Goal: Task Accomplishment & Management: Use online tool/utility

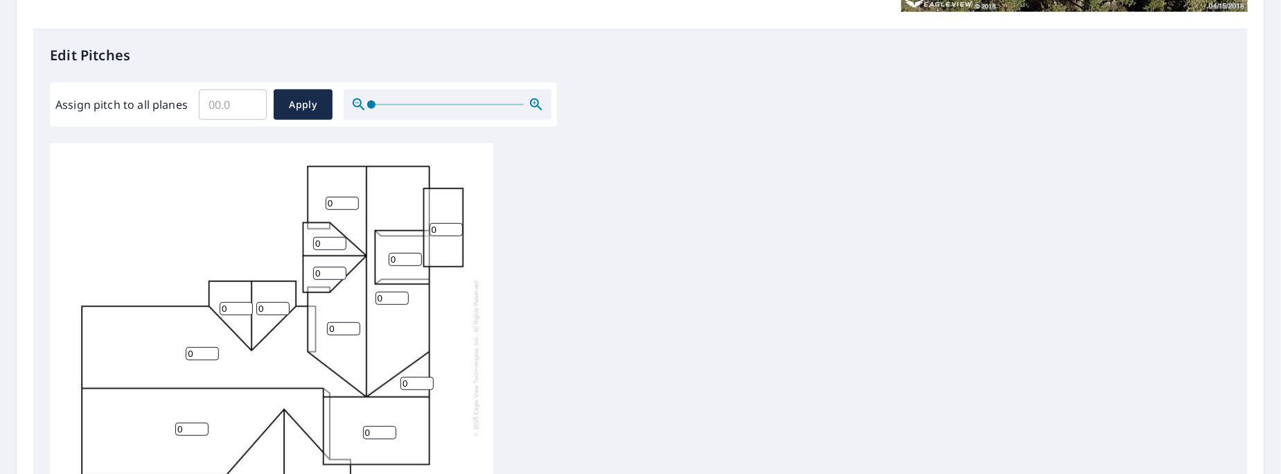
scroll to position [346, 0]
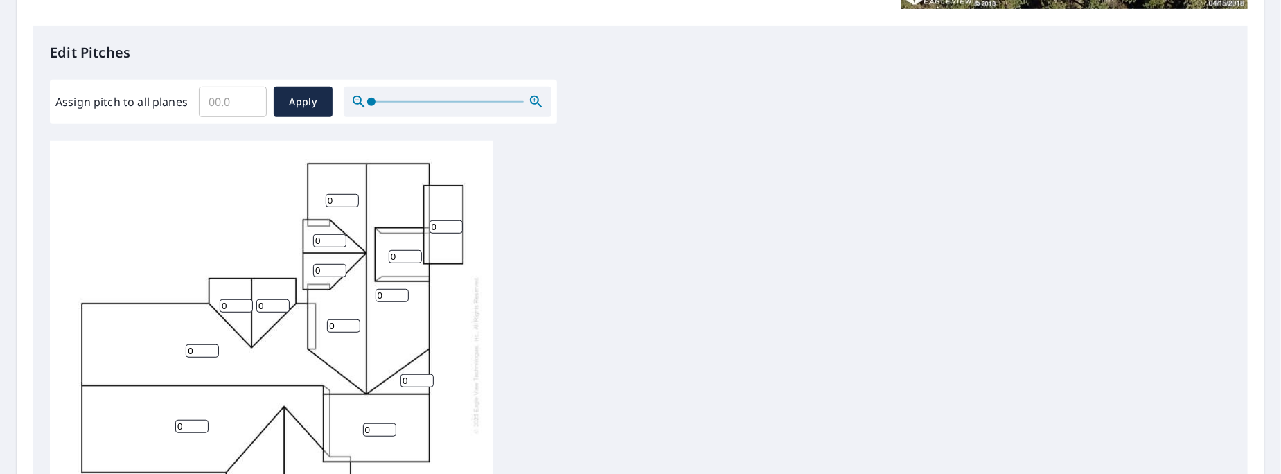
drag, startPoint x: 339, startPoint y: 191, endPoint x: 327, endPoint y: 188, distance: 12.0
click at [327, 194] on input "0" at bounding box center [342, 200] width 33 height 13
click at [353, 194] on input "1" at bounding box center [342, 200] width 33 height 13
click at [353, 194] on input "2" at bounding box center [342, 200] width 33 height 13
click at [353, 194] on input "3" at bounding box center [342, 200] width 33 height 13
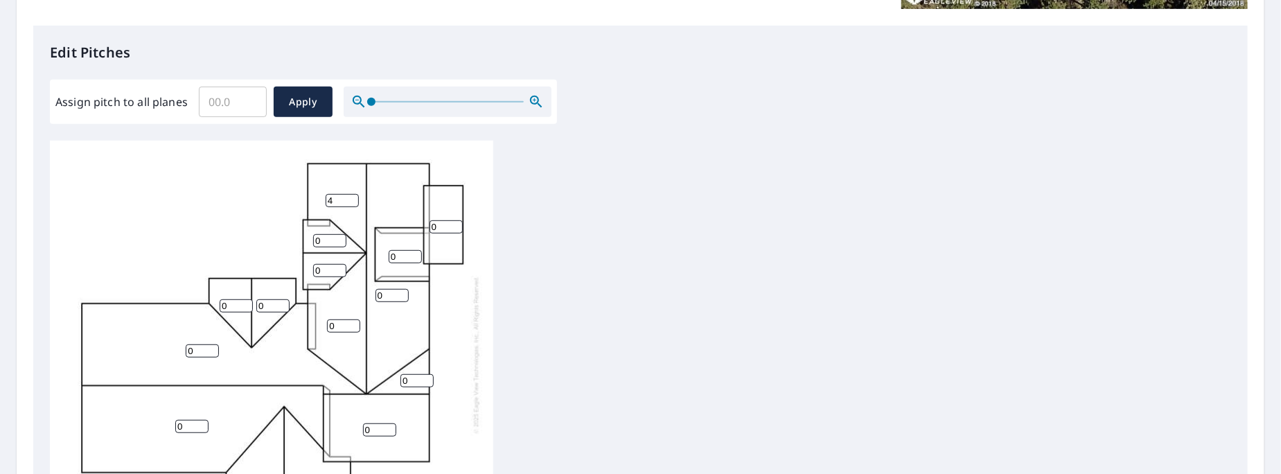
click at [353, 194] on input "4" at bounding box center [342, 200] width 33 height 13
click at [353, 194] on input "5" at bounding box center [342, 200] width 33 height 13
type input "6"
click at [353, 194] on input "6" at bounding box center [342, 200] width 33 height 13
click at [442, 220] on input "0" at bounding box center [446, 226] width 33 height 13
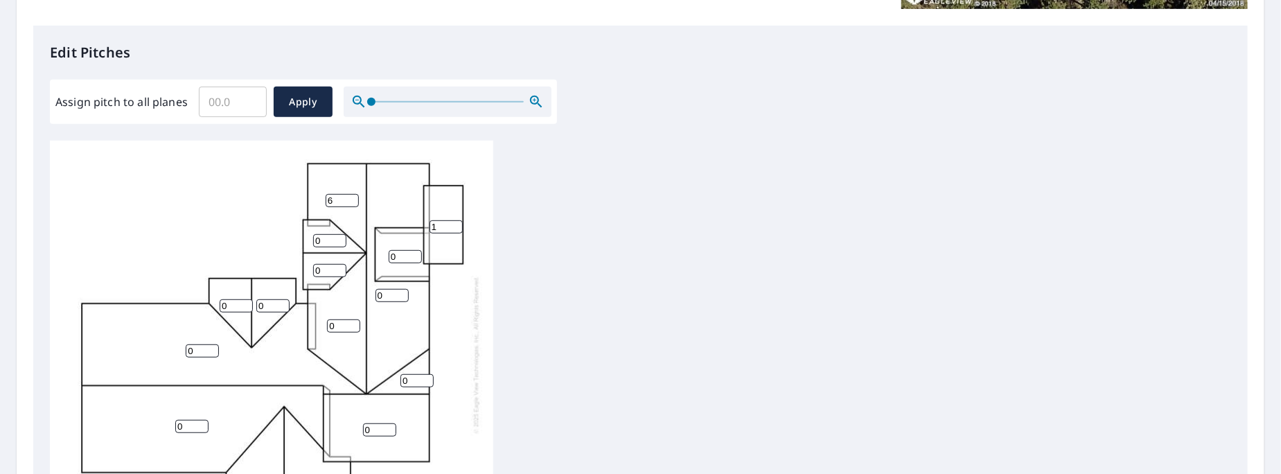
click at [454, 220] on input "1" at bounding box center [446, 226] width 33 height 13
click at [454, 220] on input "2" at bounding box center [446, 226] width 33 height 13
click at [454, 220] on input "3" at bounding box center [446, 226] width 33 height 13
click at [454, 220] on input "4" at bounding box center [446, 226] width 33 height 13
click at [453, 220] on input "5" at bounding box center [446, 226] width 33 height 13
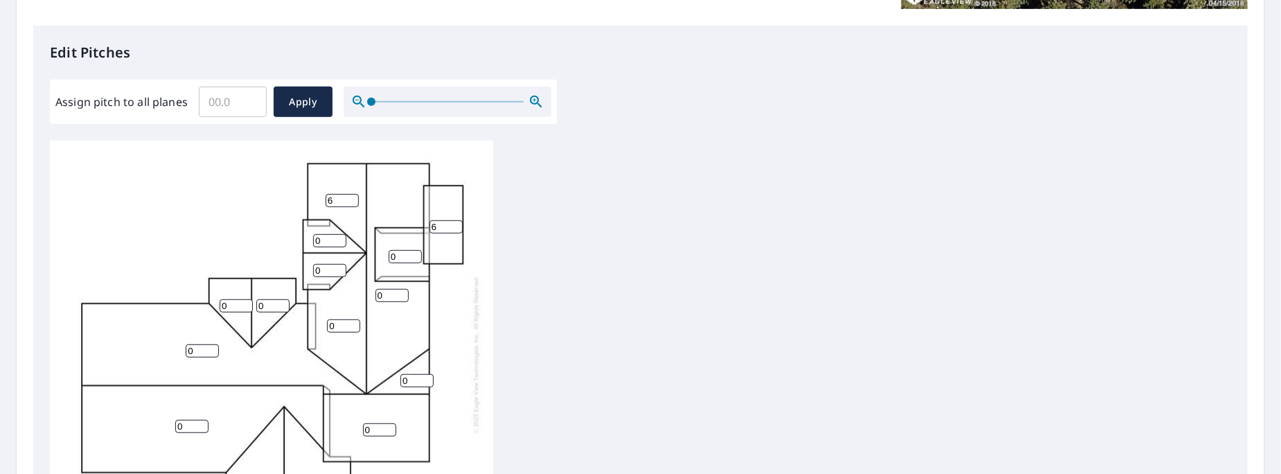
type input "6"
click at [453, 220] on input "6" at bounding box center [446, 226] width 33 height 13
click at [411, 250] on input "0" at bounding box center [405, 256] width 33 height 13
click at [416, 250] on input "1" at bounding box center [405, 256] width 33 height 13
click at [416, 250] on input "2" at bounding box center [405, 256] width 33 height 13
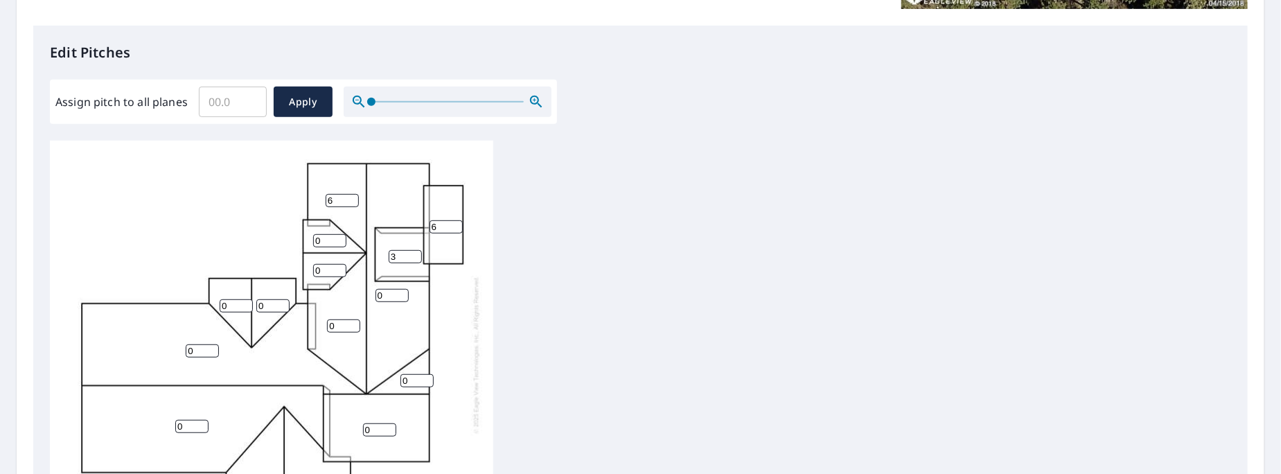
click at [416, 250] on input "3" at bounding box center [405, 256] width 33 height 13
click at [415, 250] on input "4" at bounding box center [405, 256] width 33 height 13
click at [415, 250] on input "5" at bounding box center [405, 256] width 33 height 13
drag, startPoint x: 417, startPoint y: 243, endPoint x: 408, endPoint y: 241, distance: 9.1
type input "6"
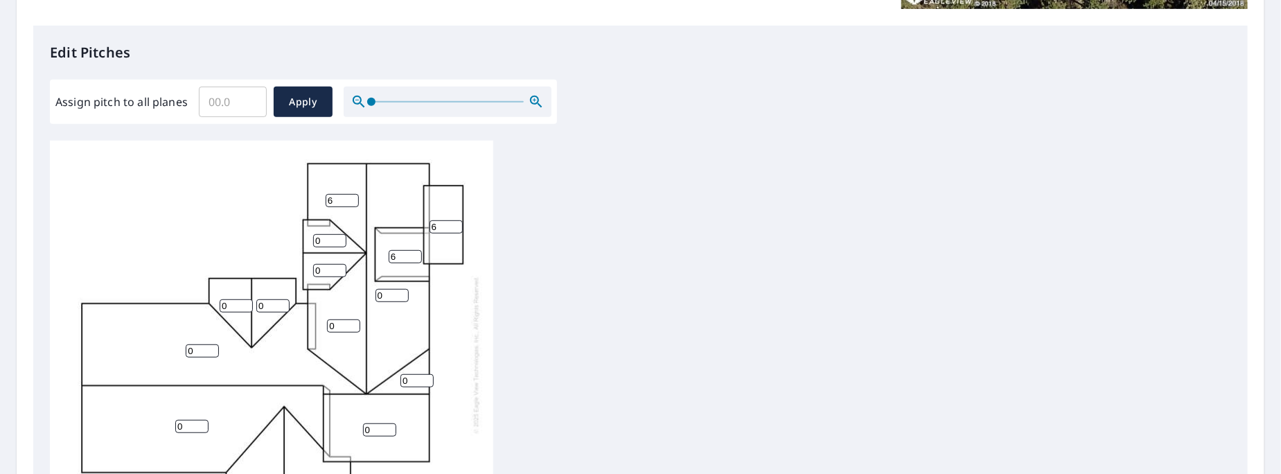
click at [415, 250] on input "6" at bounding box center [405, 256] width 33 height 13
click at [319, 223] on div "0 0 0 0 0 0 0 6 6 6 0 0 0 0 0" at bounding box center [271, 354] width 443 height 435
click at [333, 234] on input "0" at bounding box center [329, 240] width 33 height 13
click at [323, 234] on input "0" at bounding box center [329, 240] width 33 height 13
type input "6"
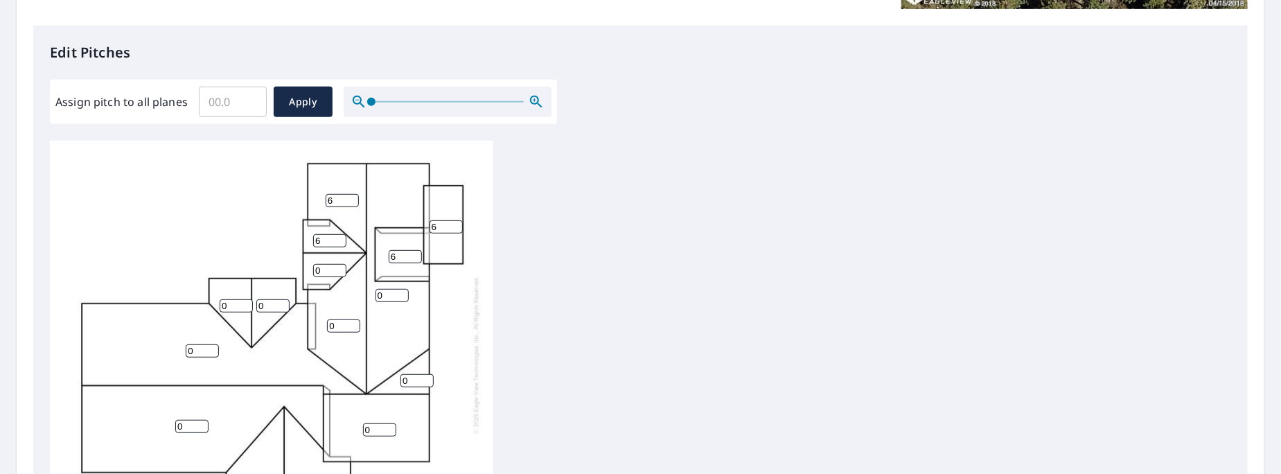
click at [331, 264] on input "0" at bounding box center [329, 270] width 33 height 13
type input "6"
drag, startPoint x: 382, startPoint y: 284, endPoint x: 373, endPoint y: 284, distance: 9.7
click at [373, 284] on div "0 0 0 0 0 0 0 6 6 6 0 0 6 6 0" at bounding box center [271, 354] width 443 height 435
type input "6"
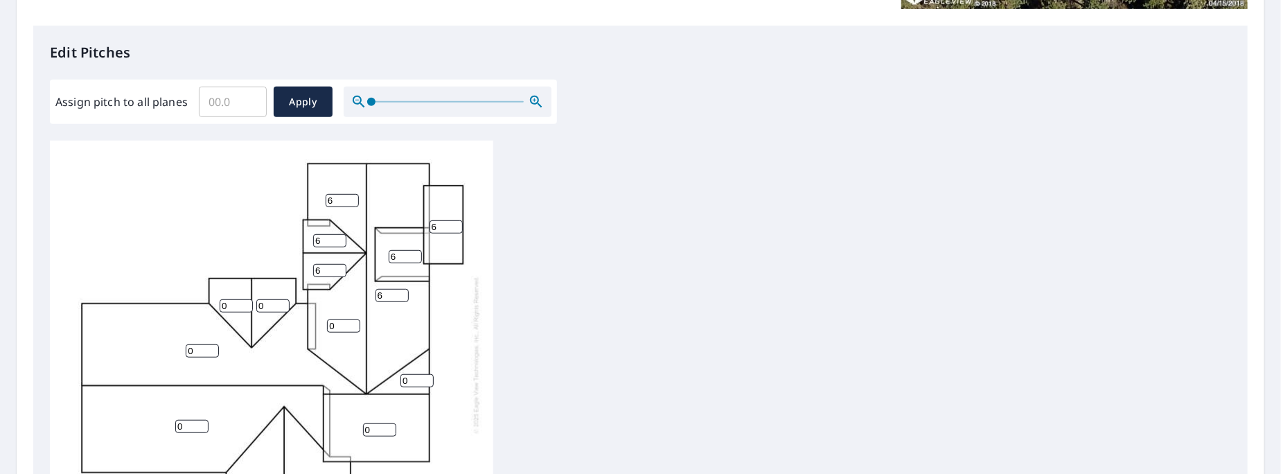
drag, startPoint x: 338, startPoint y: 315, endPoint x: 312, endPoint y: 317, distance: 25.7
click at [312, 317] on div "0 0 6 0 0 0 0 6 6 6 0 0 6 6 0" at bounding box center [271, 354] width 443 height 435
type input "6"
drag, startPoint x: 267, startPoint y: 295, endPoint x: 255, endPoint y: 297, distance: 12.5
click at [255, 297] on div "0 0 6 0 0 0 6 6 6 6 0 0 6 6 0" at bounding box center [271, 354] width 443 height 435
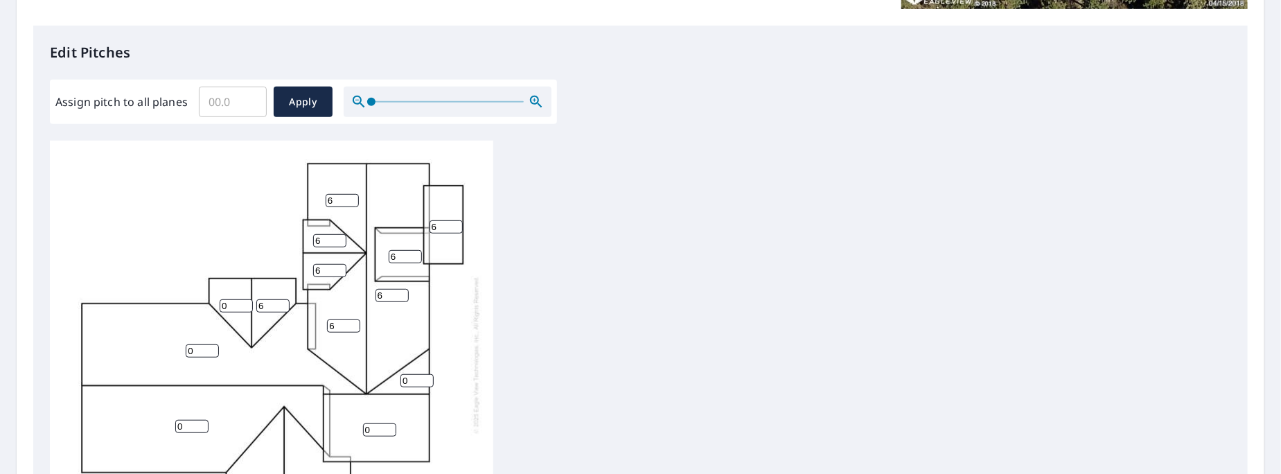
type input "6"
drag, startPoint x: 220, startPoint y: 297, endPoint x: 211, endPoint y: 295, distance: 8.6
click at [211, 295] on div "0 0 6 0 0 0 6 6 6 6 6 0 6 6 0" at bounding box center [271, 354] width 443 height 435
type input "6"
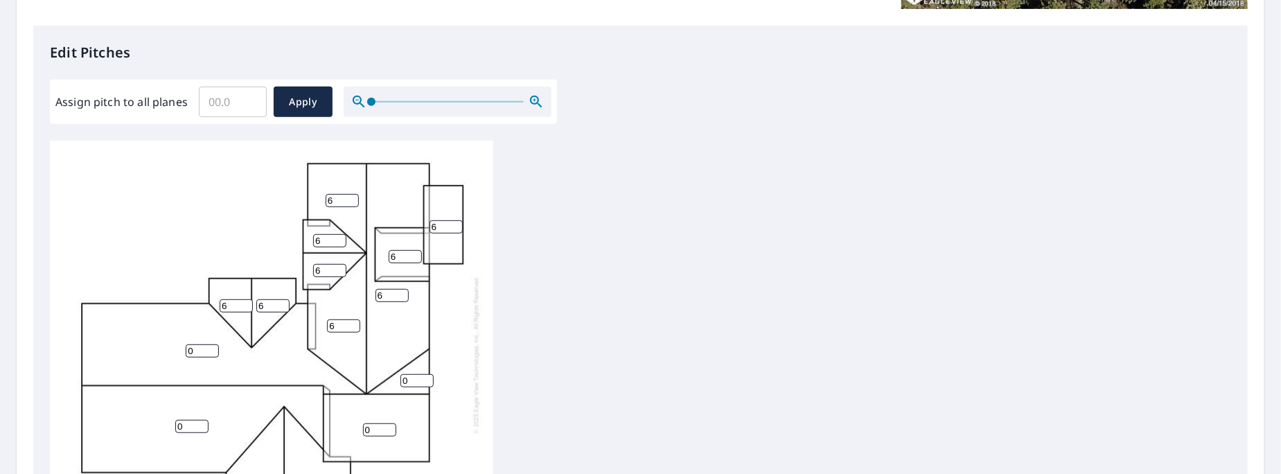
click at [259, 299] on input "6" at bounding box center [272, 305] width 33 height 13
type input "7"
drag, startPoint x: 229, startPoint y: 298, endPoint x: 221, endPoint y: 298, distance: 7.6
click at [221, 299] on input "6" at bounding box center [236, 305] width 33 height 13
type input "7"
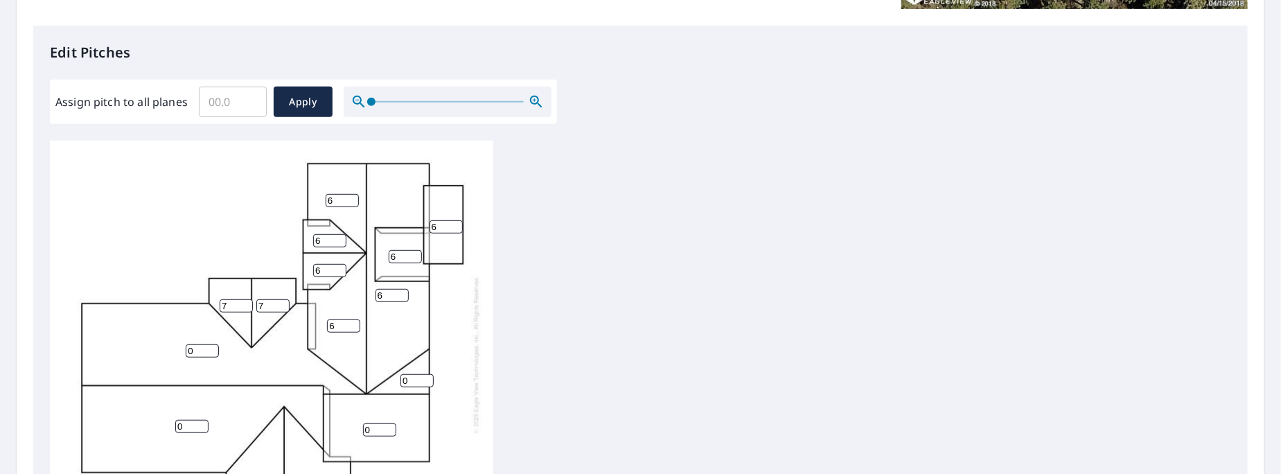
drag, startPoint x: 313, startPoint y: 230, endPoint x: 306, endPoint y: 230, distance: 7.6
click at [306, 230] on div "0 0 6 0 0 0 6 6 6 6 7 7 6 6 0" at bounding box center [271, 354] width 443 height 435
type input "7"
drag, startPoint x: 321, startPoint y: 262, endPoint x: 310, endPoint y: 262, distance: 10.4
click at [310, 262] on div "0 0 6 0 0 0 6 6 6 6 7 7 6 7 0" at bounding box center [271, 354] width 443 height 435
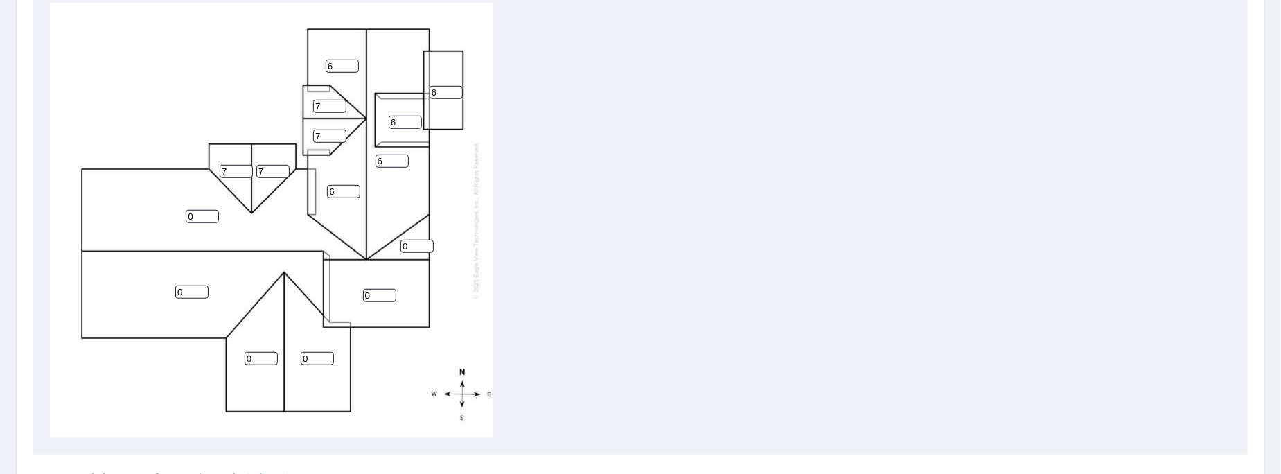
scroll to position [485, 0]
type input "7"
click at [186, 214] on input "0" at bounding box center [202, 215] width 33 height 13
type input "6"
drag, startPoint x: 179, startPoint y: 291, endPoint x: 165, endPoint y: 291, distance: 14.6
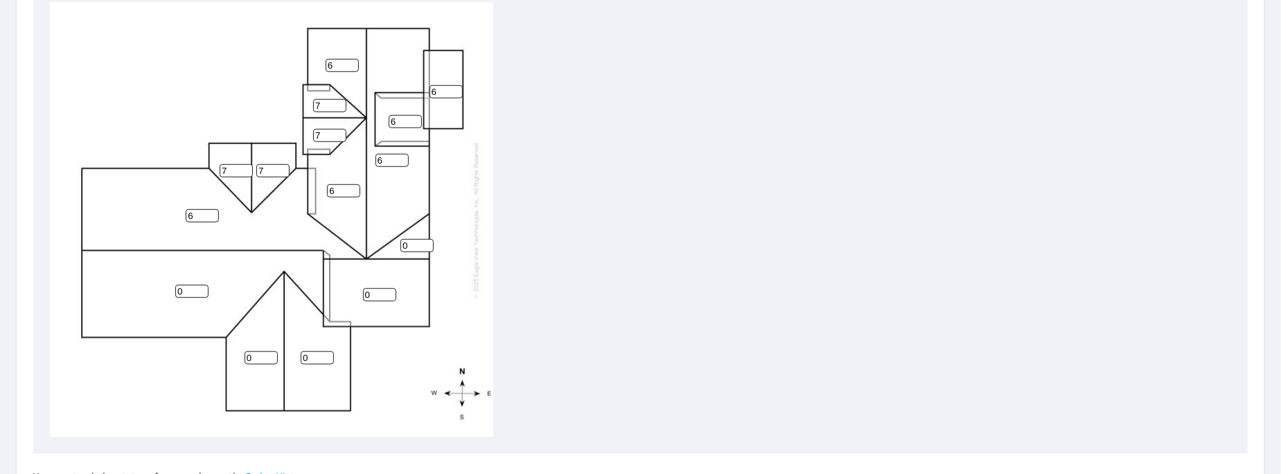
click at [165, 291] on div "6 0 6 0 0 0 6 6 6 6 7 7 7 7 0" at bounding box center [271, 219] width 443 height 435
type input "6"
drag, startPoint x: 254, startPoint y: 355, endPoint x: 247, endPoint y: 355, distance: 7.6
click at [247, 355] on input "0" at bounding box center [261, 357] width 33 height 13
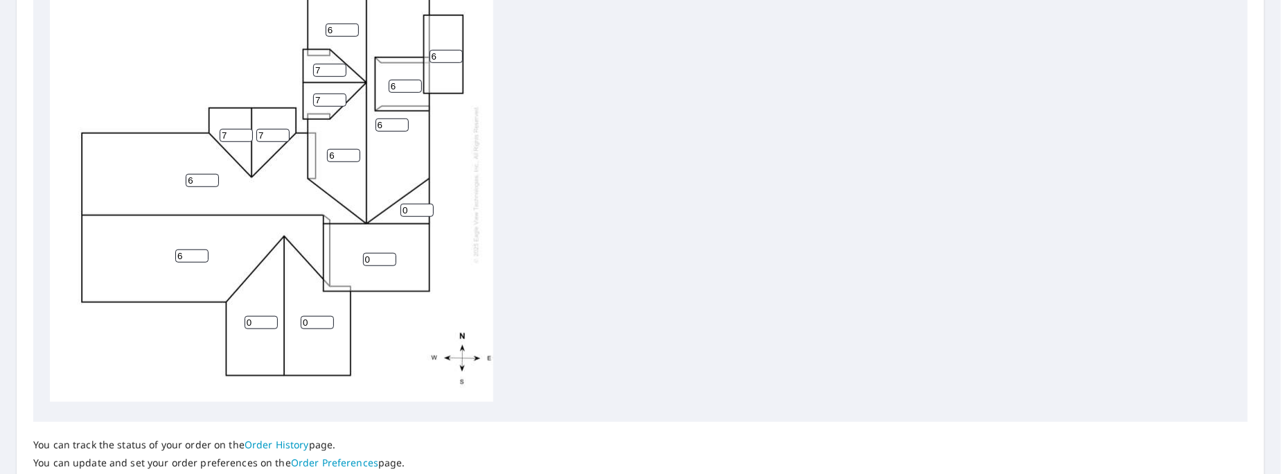
scroll to position [622, 0]
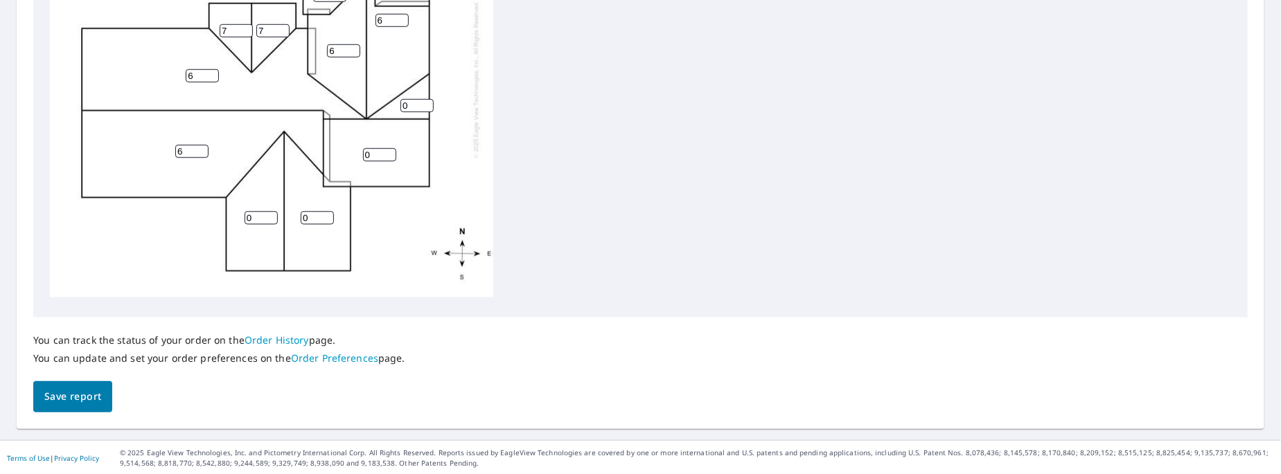
type input "7"
click at [301, 211] on input "0" at bounding box center [317, 217] width 33 height 13
type input "7"
click at [367, 148] on input "0" at bounding box center [379, 154] width 33 height 13
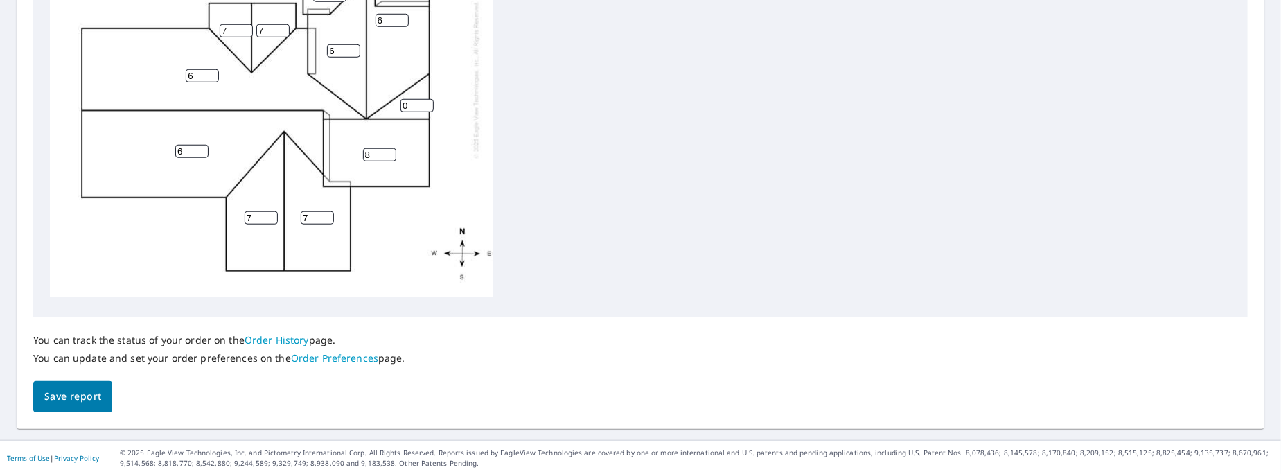
scroll to position [0, 0]
type input "8"
drag, startPoint x: 410, startPoint y: 107, endPoint x: 403, endPoint y: 108, distance: 7.7
click at [403, 108] on input "0" at bounding box center [416, 109] width 33 height 13
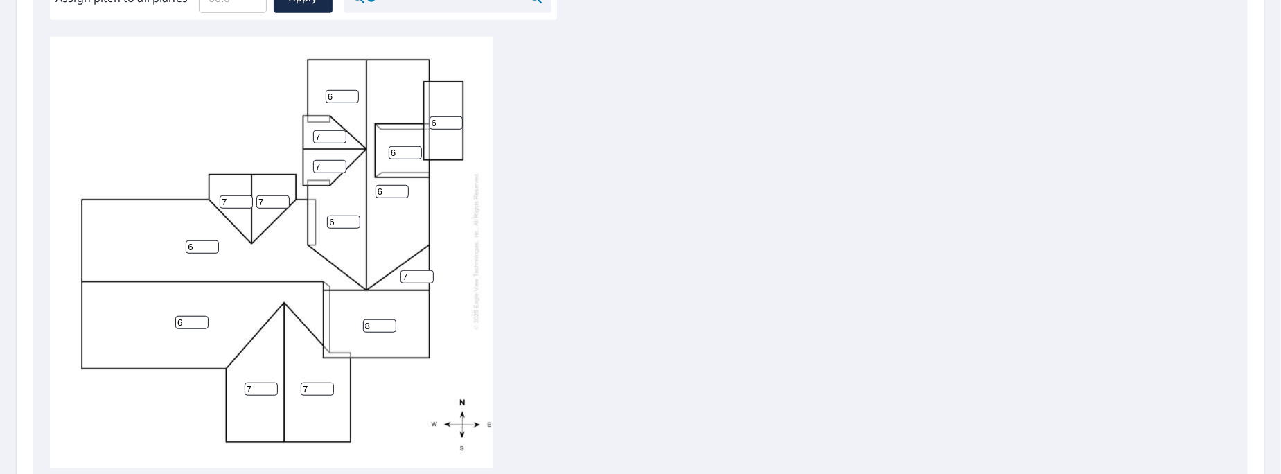
scroll to position [622, 0]
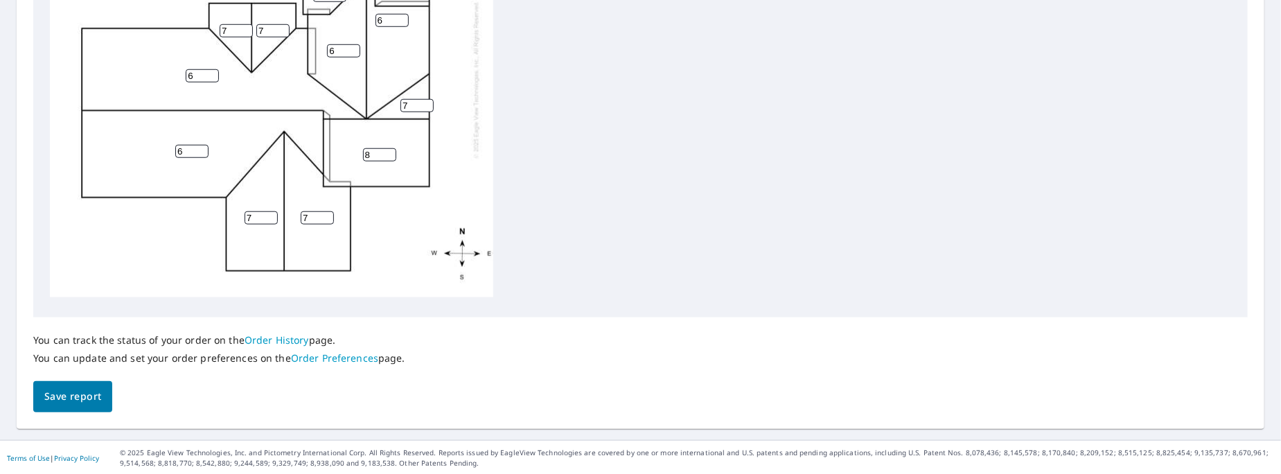
type input "7"
click at [85, 396] on span "Save report" at bounding box center [72, 396] width 57 height 17
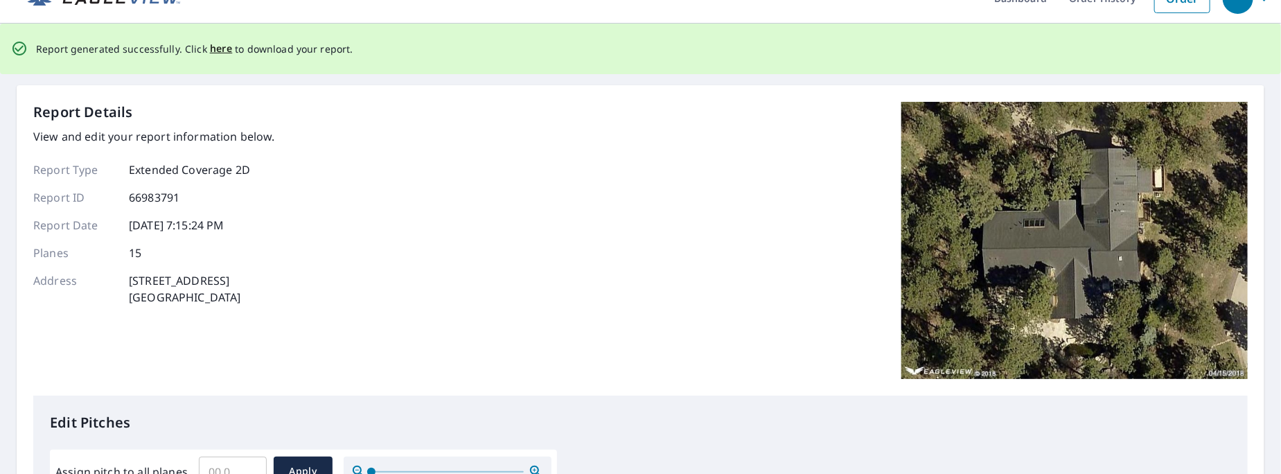
scroll to position [0, 0]
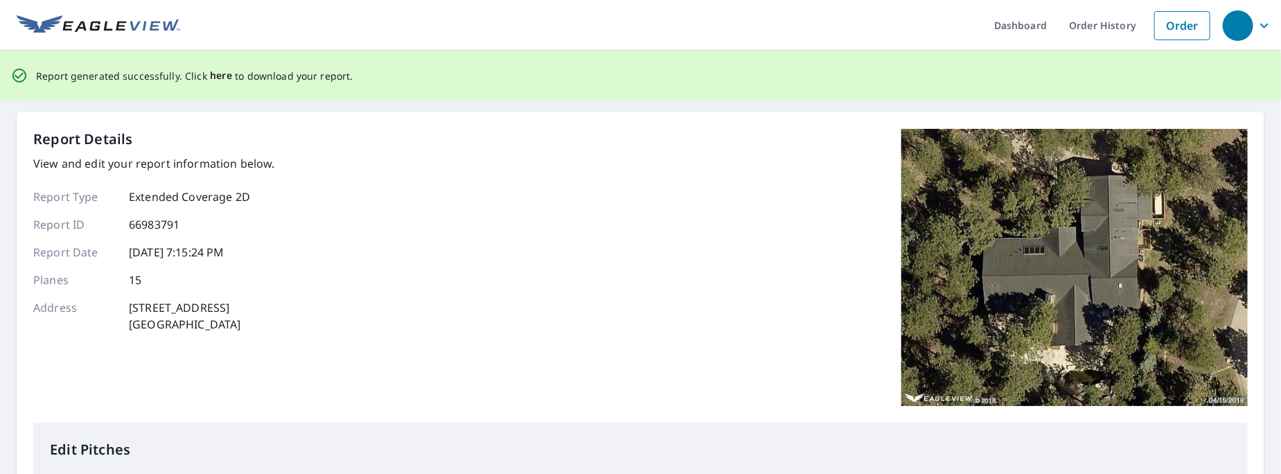
click at [217, 79] on span "here" at bounding box center [221, 75] width 23 height 17
